Goal: Book appointment/travel/reservation

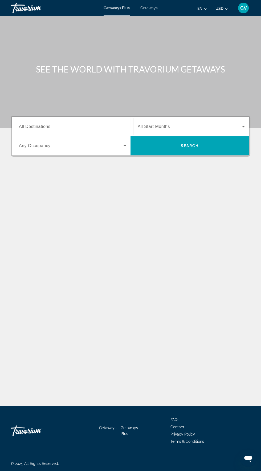
click at [36, 128] on span "All Destinations" at bounding box center [34, 126] width 31 height 5
click at [36, 128] on input "Destination All Destinations" at bounding box center [72, 127] width 107 height 6
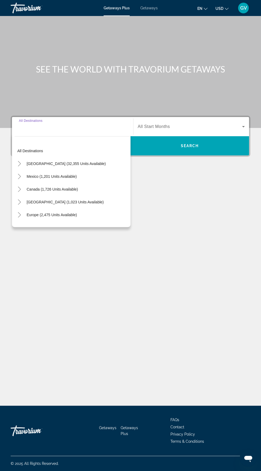
scroll to position [38, 0]
click at [19, 161] on icon "Toggle United States (32,355 units available)" at bounding box center [19, 163] width 5 height 5
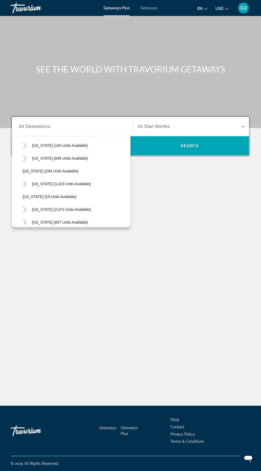
scroll to position [338, 0]
click at [71, 182] on span "Pennsylvania (1,423 units available)" at bounding box center [61, 184] width 59 height 4
type input "**********"
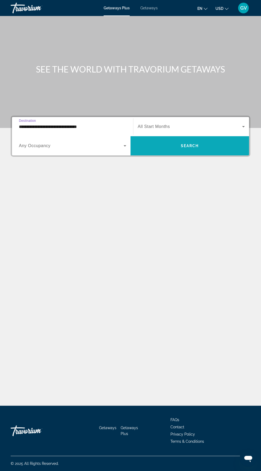
click at [177, 140] on span "Search widget" at bounding box center [190, 146] width 119 height 13
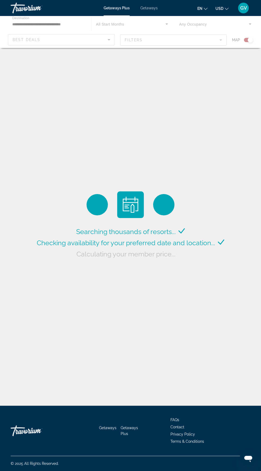
click at [156, 44] on div "Main content" at bounding box center [130, 32] width 261 height 32
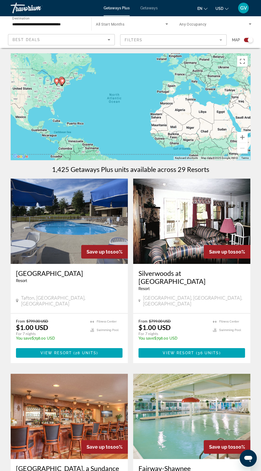
click at [166, 24] on icon "Search widget" at bounding box center [167, 23] width 3 height 1
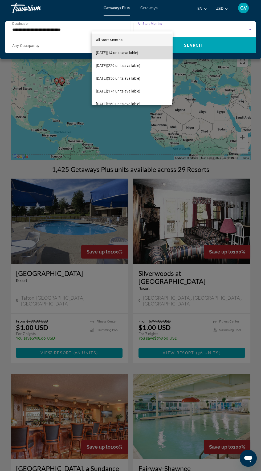
click at [134, 54] on span "September 2025 (14 units available)" at bounding box center [117, 53] width 42 height 6
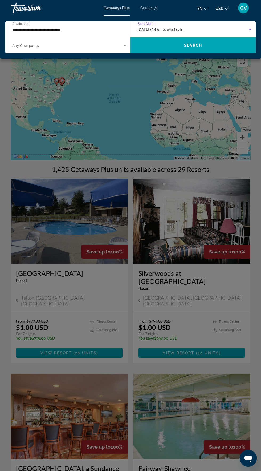
click at [245, 30] on div "September 2025 (14 units available)" at bounding box center [193, 29] width 111 height 6
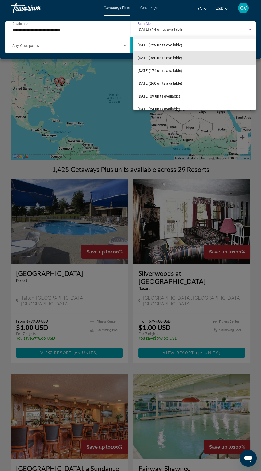
scroll to position [26, 0]
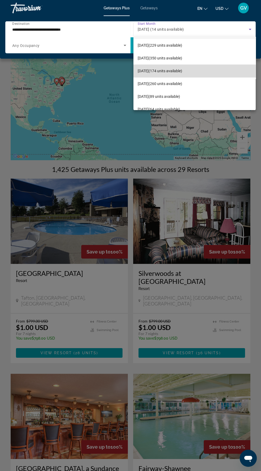
click at [174, 77] on mat-option "December 2025 (174 units available)" at bounding box center [195, 71] width 122 height 13
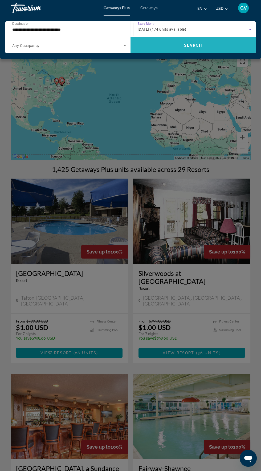
click at [190, 51] on span "Search widget" at bounding box center [193, 45] width 125 height 13
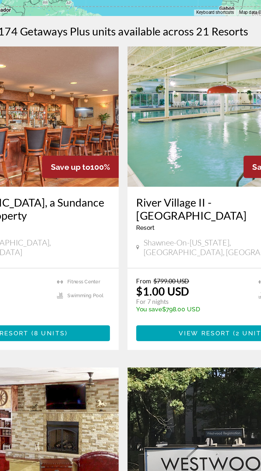
click at [118, 237] on img "Main content" at bounding box center [69, 221] width 117 height 85
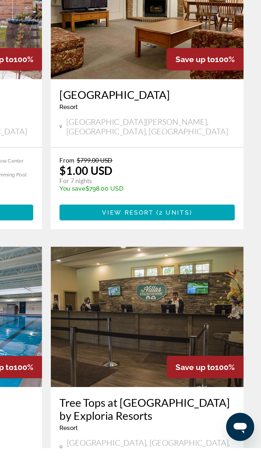
scroll to position [595, 0]
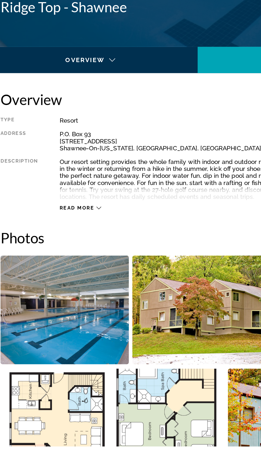
click at [116, 463] on img "Open full-screen image slider" at bounding box center [79, 457] width 136 height 66
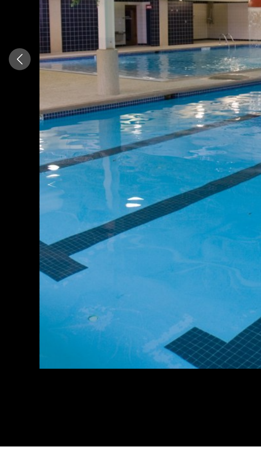
scroll to position [95, 0]
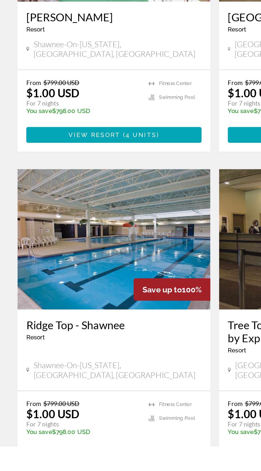
scroll to position [642, 0]
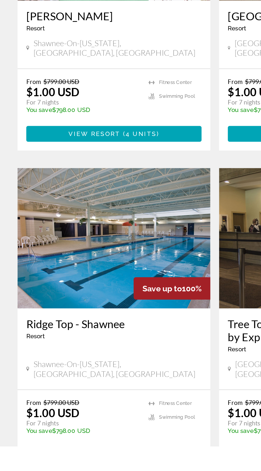
click at [80, 470] on span "Main content" at bounding box center [69, 476] width 107 height 13
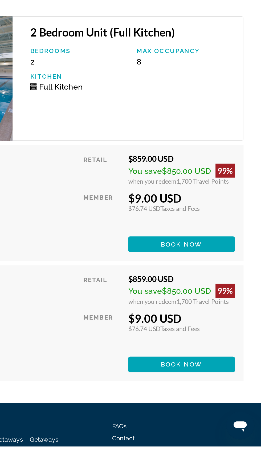
scroll to position [1000, 0]
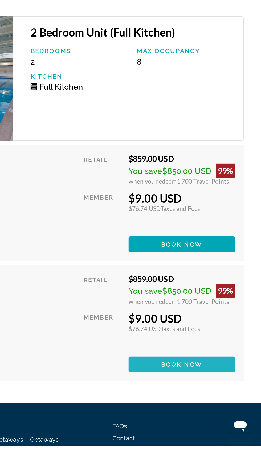
click at [212, 425] on span "Main content" at bounding box center [213, 421] width 65 height 13
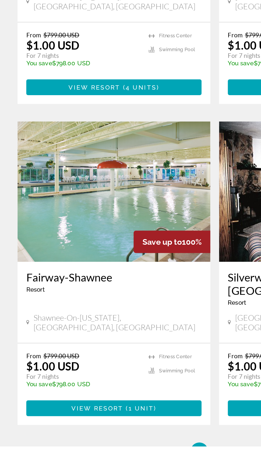
scroll to position [867, 0]
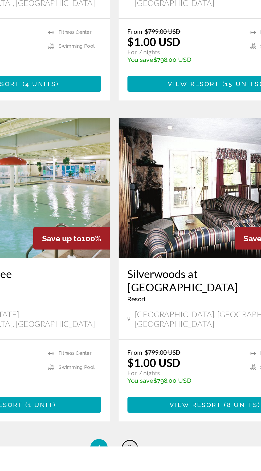
click at [143, 468] on link "page 2" at bounding box center [140, 472] width 9 height 9
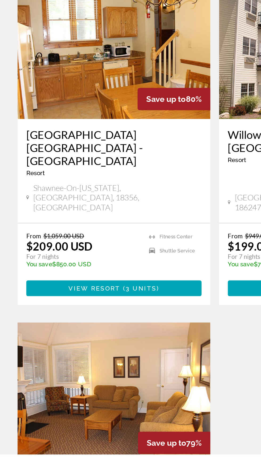
scroll to position [610, 0]
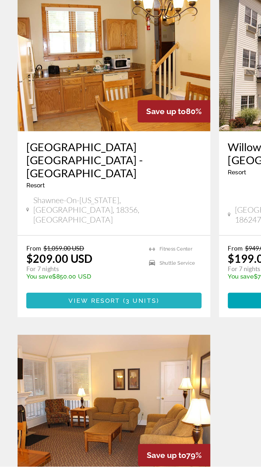
click at [81, 368] on span "3 units" at bounding box center [86, 370] width 19 height 4
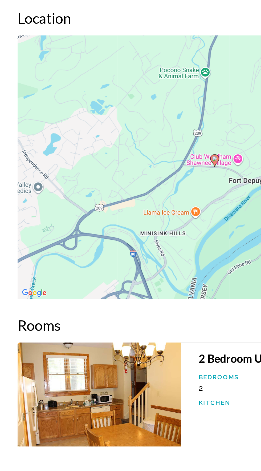
scroll to position [908, 0]
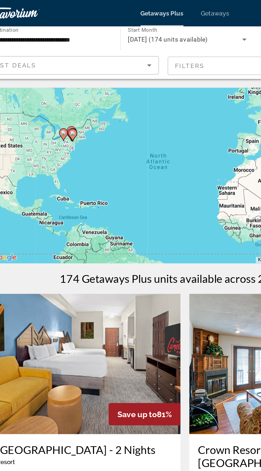
click at [152, 6] on span "Getaways" at bounding box center [149, 8] width 17 height 4
